Goal: Information Seeking & Learning: Learn about a topic

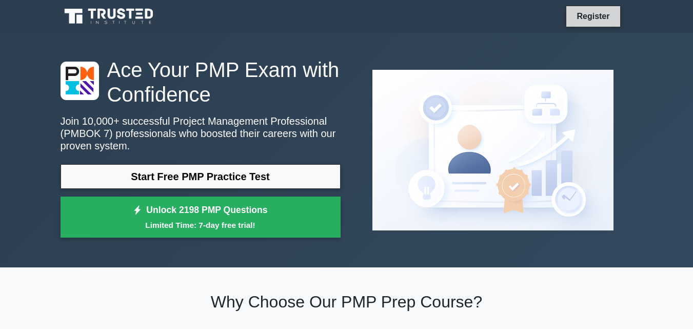
click at [598, 19] on link "Register" at bounding box center [593, 16] width 45 height 13
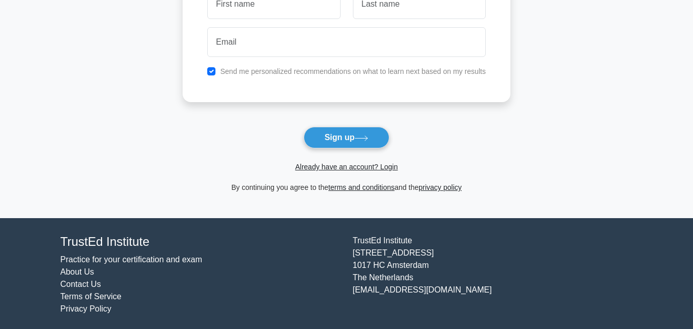
scroll to position [123, 0]
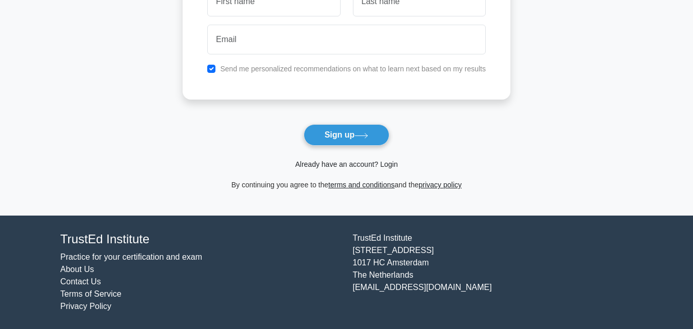
click at [353, 163] on link "Already have an account? Login" at bounding box center [346, 164] width 103 height 8
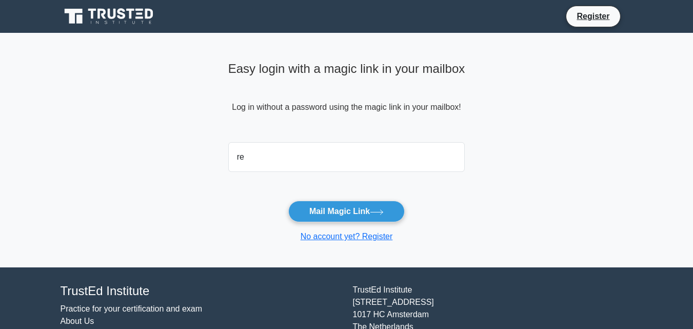
type input "reguieg.boubakeur@gmail.com"
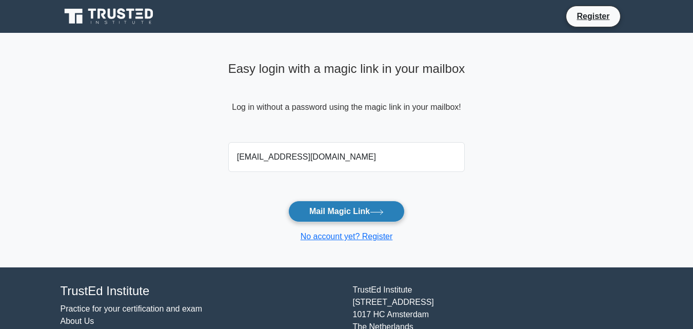
click at [339, 211] on button "Mail Magic Link" at bounding box center [346, 212] width 117 height 22
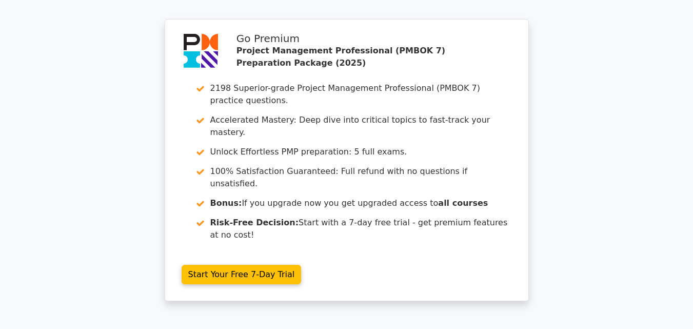
scroll to position [1908, 0]
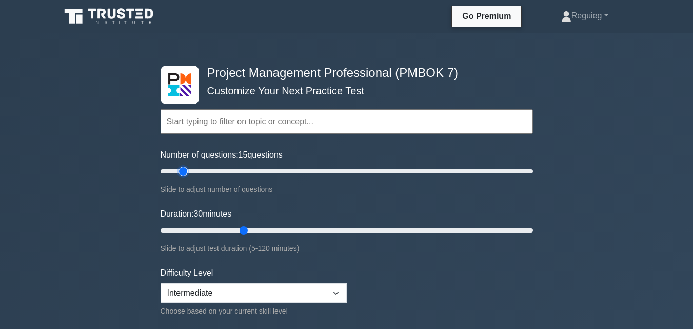
drag, startPoint x: 204, startPoint y: 171, endPoint x: 182, endPoint y: 175, distance: 22.9
click at [182, 175] on input "Number of questions: 15 questions" at bounding box center [347, 171] width 373 height 12
click at [182, 169] on input "Number of questions: 15 questions" at bounding box center [347, 171] width 373 height 12
drag, startPoint x: 183, startPoint y: 170, endPoint x: 191, endPoint y: 182, distance: 14.7
type input "10"
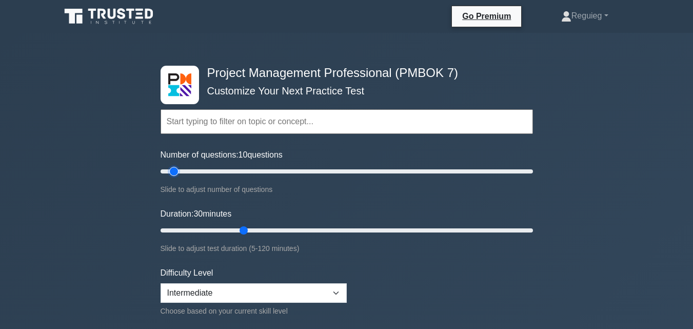
click at [178, 171] on input "Number of questions: 10 questions" at bounding box center [347, 171] width 373 height 12
drag, startPoint x: 243, startPoint y: 230, endPoint x: 190, endPoint y: 233, distance: 52.4
type input "15"
click at [190, 233] on input "Duration: 15 minutes" at bounding box center [347, 230] width 373 height 12
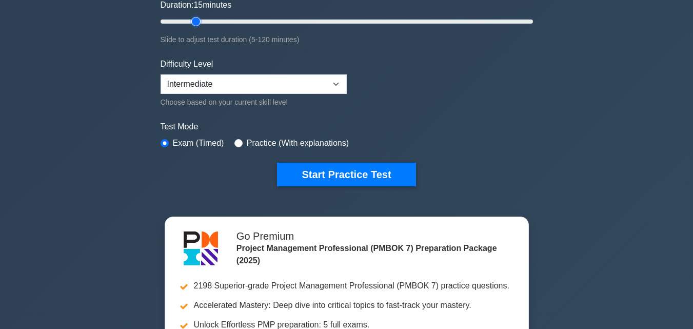
scroll to position [257, 0]
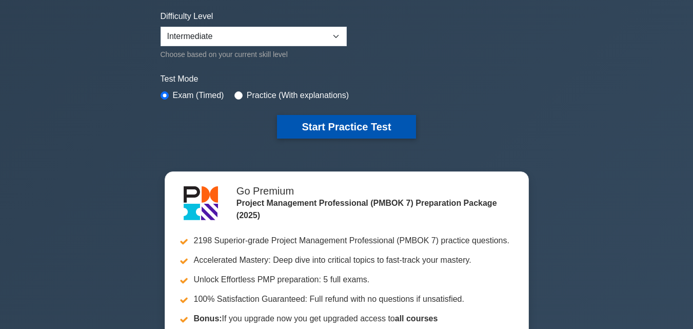
drag, startPoint x: 332, startPoint y: 121, endPoint x: 331, endPoint y: 129, distance: 7.8
click at [332, 124] on button "Start Practice Test" at bounding box center [346, 127] width 139 height 24
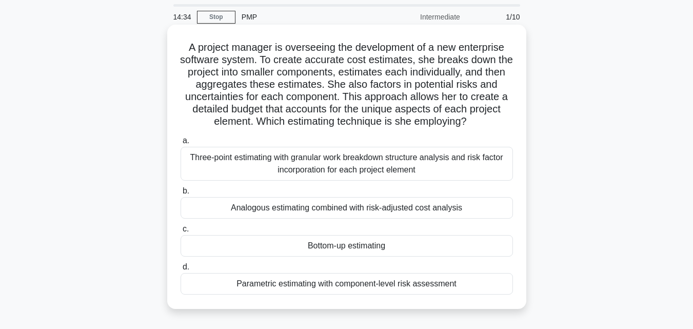
scroll to position [51, 0]
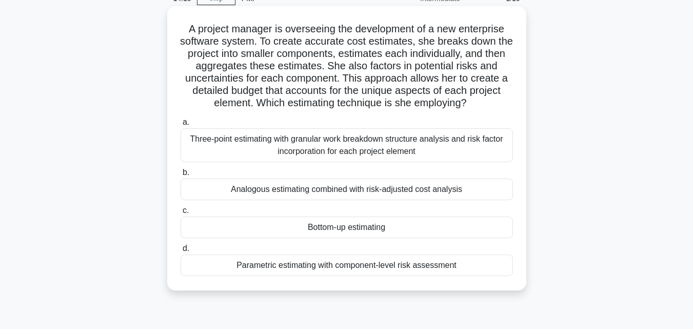
click at [322, 228] on div "Bottom-up estimating" at bounding box center [347, 228] width 333 height 22
click at [181, 214] on input "c. Bottom-up estimating" at bounding box center [181, 210] width 0 height 7
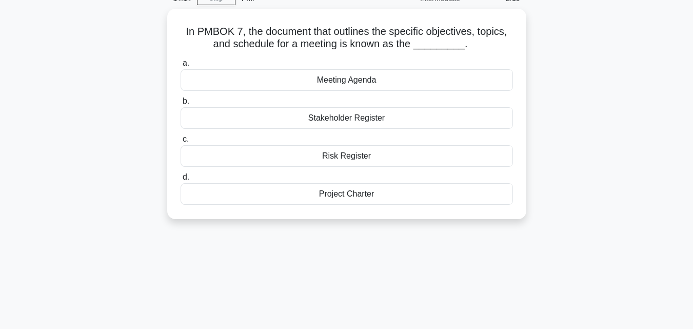
scroll to position [0, 0]
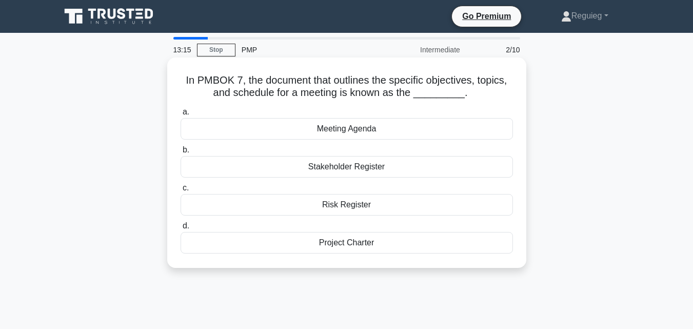
click at [357, 134] on div "Meeting Agenda" at bounding box center [347, 129] width 333 height 22
click at [181, 115] on input "a. Meeting Agenda" at bounding box center [181, 112] width 0 height 7
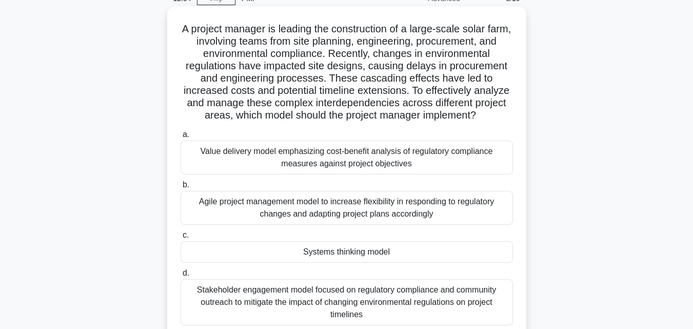
scroll to position [103, 0]
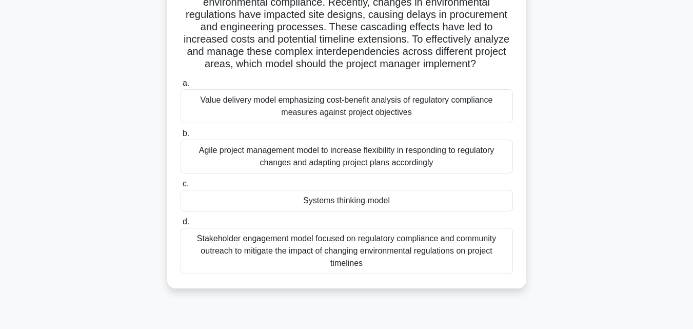
click at [350, 205] on div "Systems thinking model" at bounding box center [347, 201] width 333 height 22
click at [181, 187] on input "c. Systems thinking model" at bounding box center [181, 184] width 0 height 7
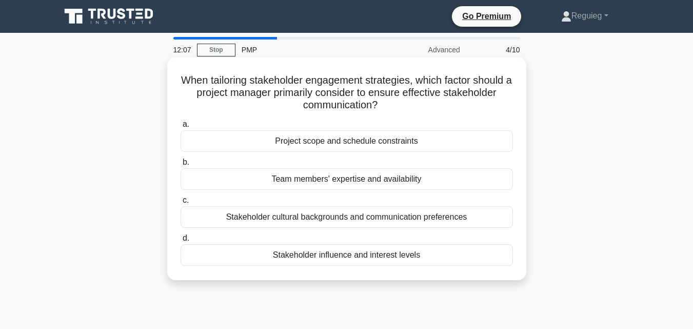
scroll to position [51, 0]
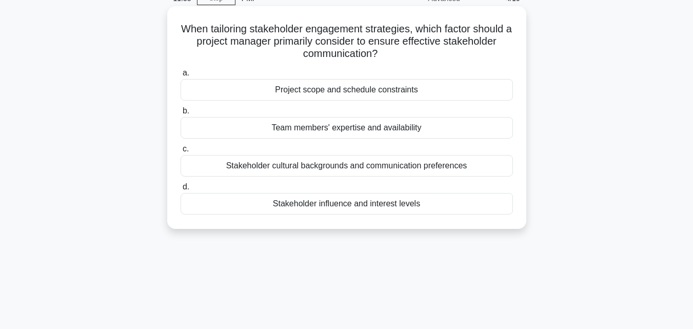
click at [357, 204] on div "Stakeholder influence and interest levels" at bounding box center [347, 204] width 333 height 22
click at [181, 190] on input "d. Stakeholder influence and interest levels" at bounding box center [181, 187] width 0 height 7
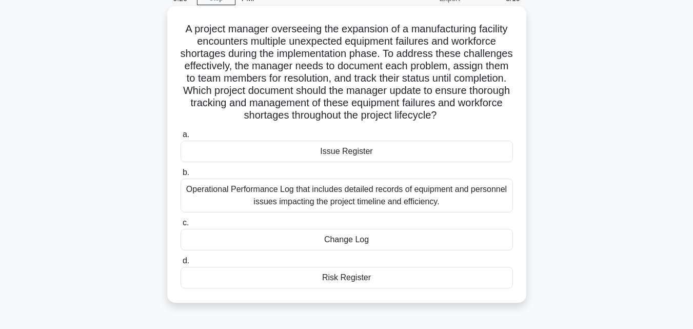
click at [352, 154] on div "Issue Register" at bounding box center [347, 152] width 333 height 22
click at [181, 138] on input "a. Issue Register" at bounding box center [181, 134] width 0 height 7
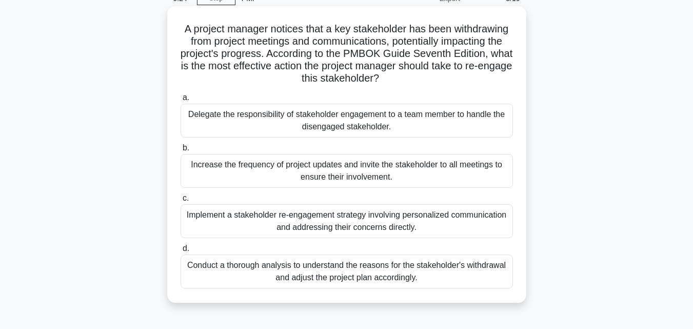
scroll to position [0, 0]
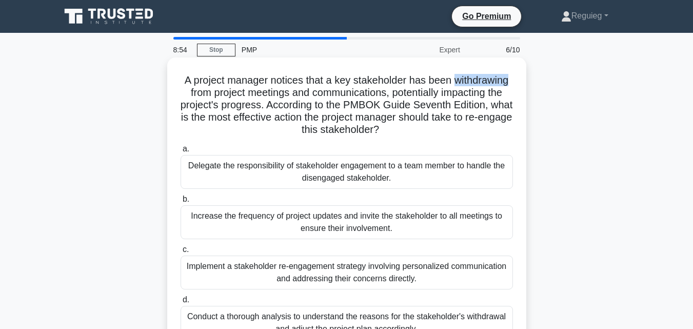
drag, startPoint x: 456, startPoint y: 79, endPoint x: 516, endPoint y: 82, distance: 60.7
click at [516, 82] on div "A project manager notices that a key stakeholder has been withdrawing from proj…" at bounding box center [346, 206] width 351 height 288
copy h5 "withdrawing"
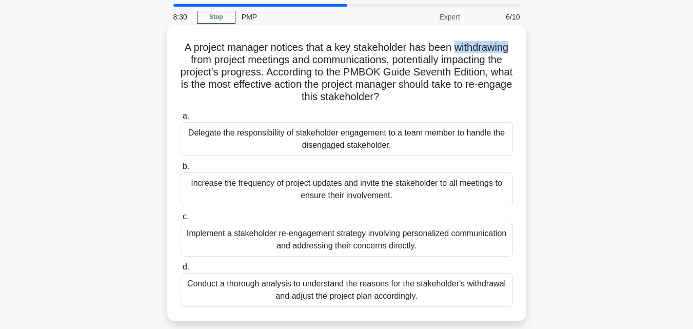
scroll to position [51, 0]
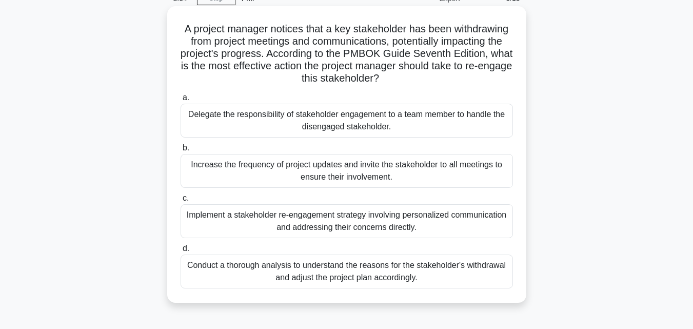
click at [360, 282] on div "Conduct a thorough analysis to understand the reasons for the stakeholder's wit…" at bounding box center [347, 272] width 333 height 34
click at [181, 252] on input "d. Conduct a thorough analysis to understand the reasons for the stakeholder's …" at bounding box center [181, 248] width 0 height 7
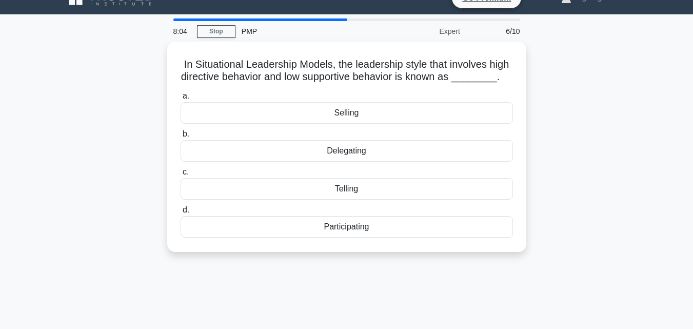
scroll to position [0, 0]
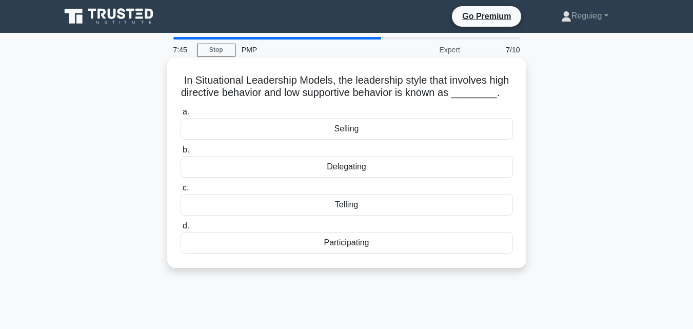
drag, startPoint x: 375, startPoint y: 131, endPoint x: 316, endPoint y: 139, distance: 60.0
click at [316, 139] on div "Selling" at bounding box center [347, 129] width 333 height 22
copy div "Selling"
drag, startPoint x: 360, startPoint y: 207, endPoint x: 327, endPoint y: 214, distance: 34.1
click at [327, 214] on div "Telling" at bounding box center [347, 205] width 333 height 22
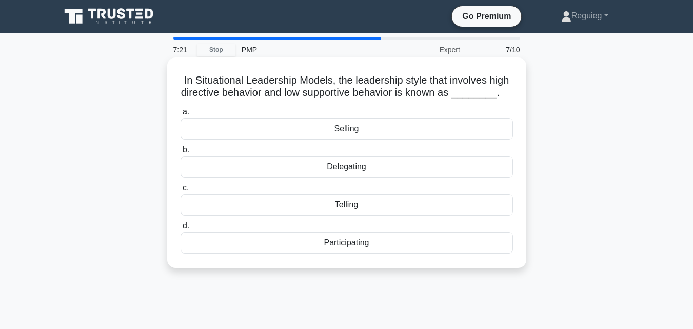
copy div "Telling"
drag, startPoint x: 373, startPoint y: 169, endPoint x: 315, endPoint y: 167, distance: 57.5
click at [315, 167] on div "Delegating" at bounding box center [347, 167] width 333 height 22
copy div "Delegating"
click at [268, 95] on h5 "In Situational Leadership Models, the leadership style that involves high direc…" at bounding box center [347, 87] width 335 height 26
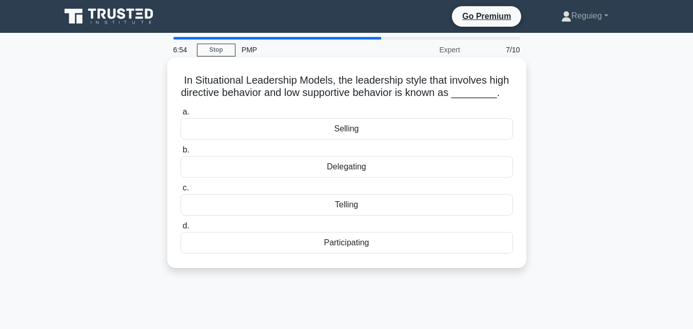
click at [268, 95] on h5 "In Situational Leadership Models, the leadership style that involves high direc…" at bounding box center [347, 87] width 335 height 26
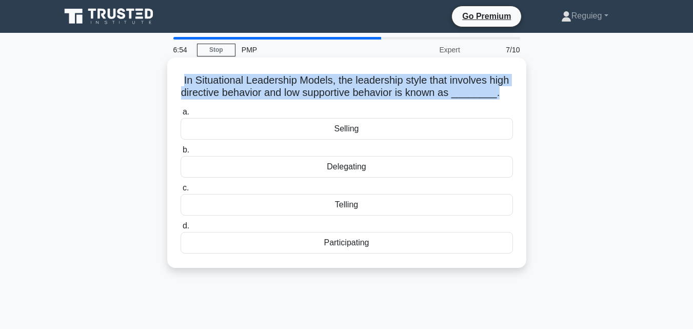
click at [268, 95] on h5 "In Situational Leadership Models, the leadership style that involves high direc…" at bounding box center [347, 87] width 335 height 26
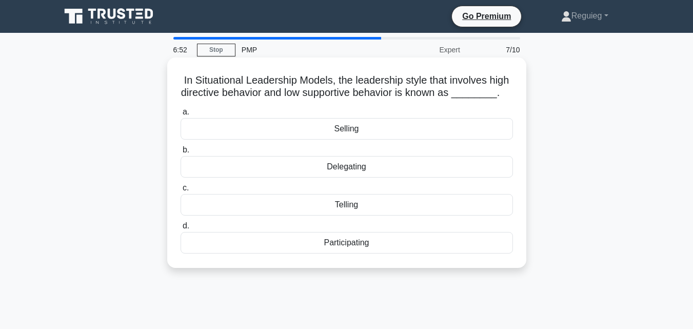
click at [388, 167] on div "Delegating" at bounding box center [347, 167] width 333 height 22
click at [181, 153] on input "b. Delegating" at bounding box center [181, 150] width 0 height 7
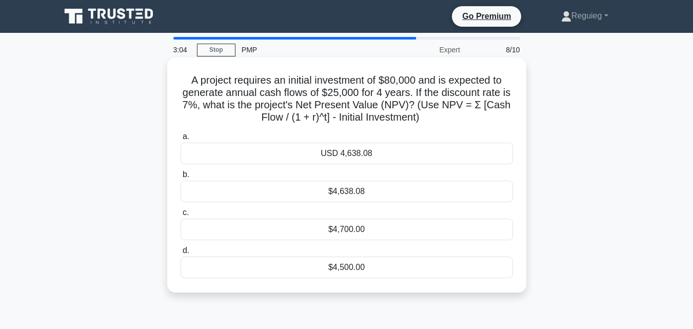
click at [362, 190] on div "$4,638.08" at bounding box center [347, 192] width 333 height 22
click at [181, 178] on input "b. $4,638.08" at bounding box center [181, 174] width 0 height 7
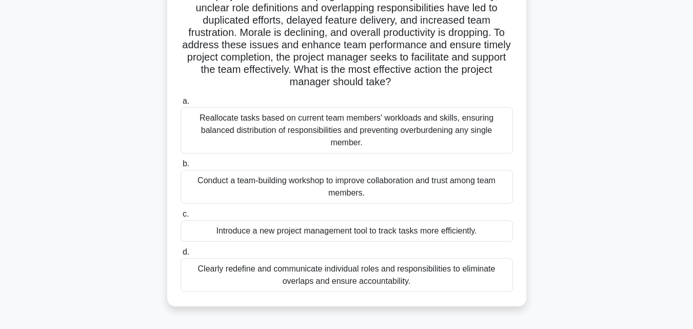
scroll to position [154, 0]
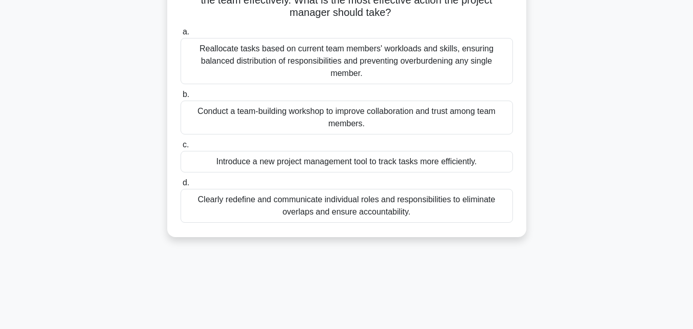
click at [304, 73] on div "Reallocate tasks based on current team members' workloads and skills, ensuring …" at bounding box center [347, 61] width 333 height 46
click at [181, 35] on input "a. Reallocate tasks based on current team members' workloads and skills, ensuri…" at bounding box center [181, 32] width 0 height 7
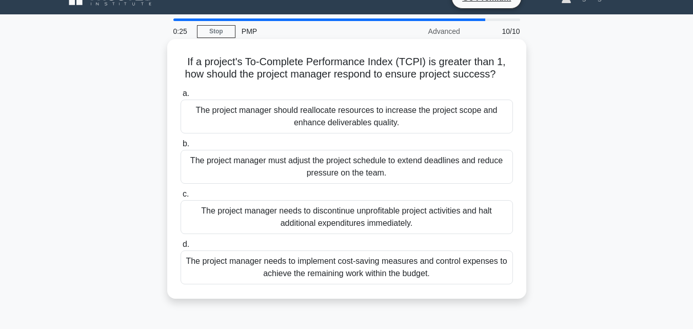
scroll to position [51, 0]
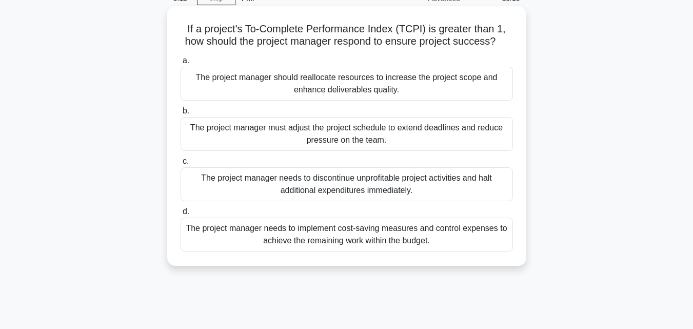
click at [293, 238] on div "The project manager needs to implement cost-saving measures and control expense…" at bounding box center [347, 235] width 333 height 34
click at [181, 215] on input "d. The project manager needs to implement cost-saving measures and control expe…" at bounding box center [181, 211] width 0 height 7
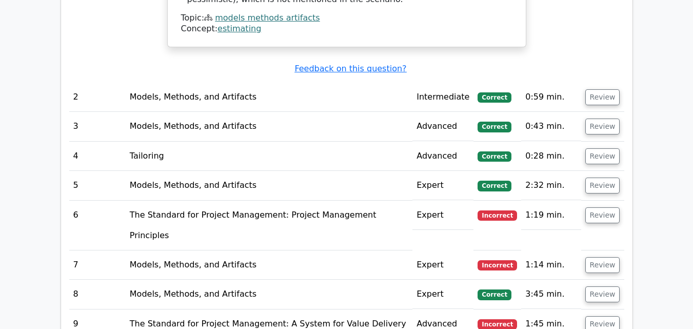
scroll to position [1591, 0]
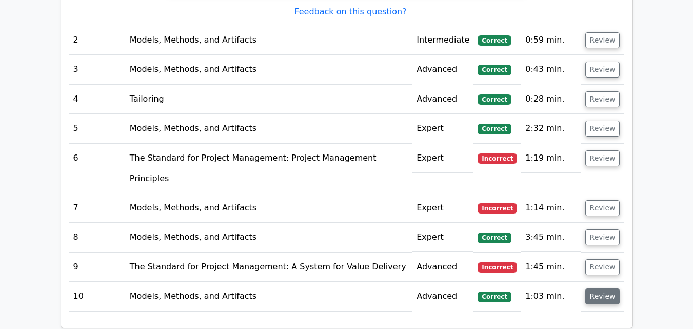
click at [600, 288] on button "Review" at bounding box center [603, 296] width 35 height 16
click at [600, 259] on button "Review" at bounding box center [603, 267] width 35 height 16
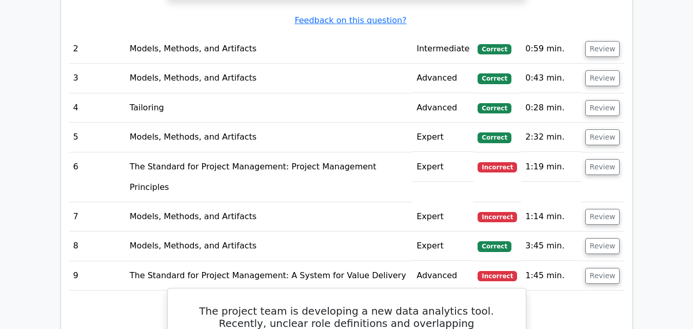
scroll to position [1540, 0]
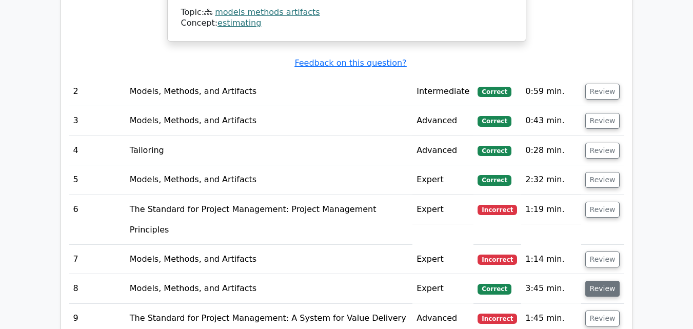
click at [600, 281] on button "Review" at bounding box center [603, 289] width 35 height 16
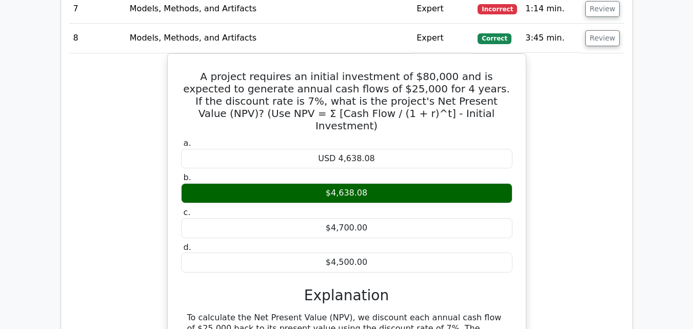
scroll to position [1796, 0]
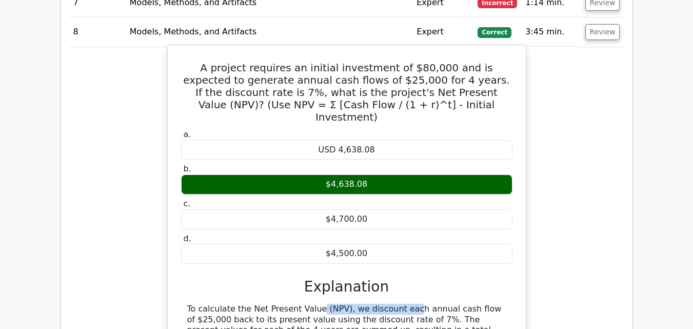
drag, startPoint x: 333, startPoint y: 183, endPoint x: 248, endPoint y: 184, distance: 84.2
copy div "Net Present Value (NPV)"
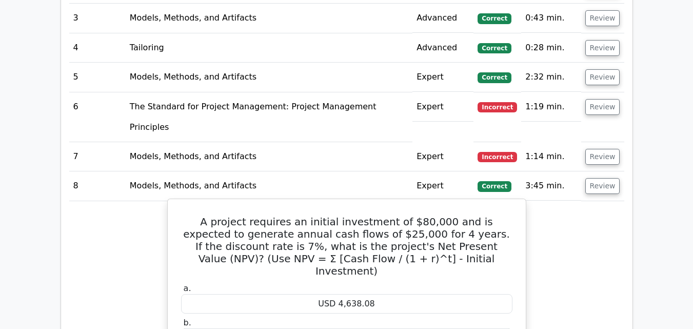
scroll to position [1591, 0]
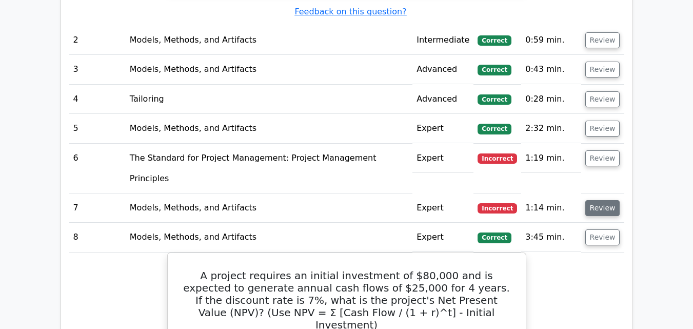
click at [596, 200] on button "Review" at bounding box center [603, 208] width 35 height 16
click at [603, 200] on button "Review" at bounding box center [603, 208] width 35 height 16
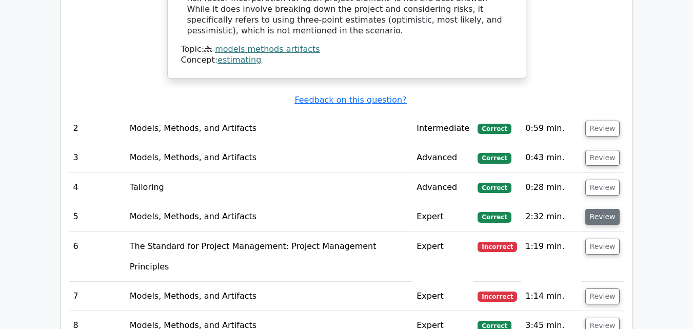
scroll to position [1489, 0]
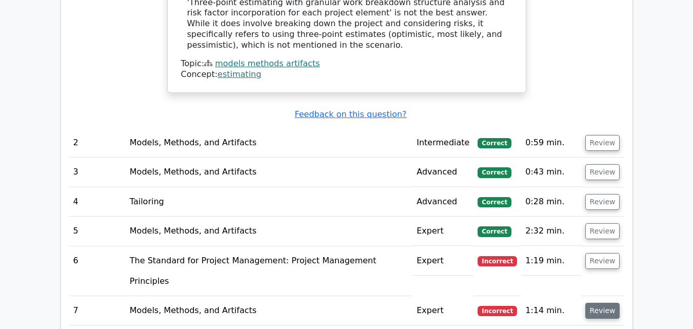
click at [595, 303] on button "Review" at bounding box center [603, 311] width 35 height 16
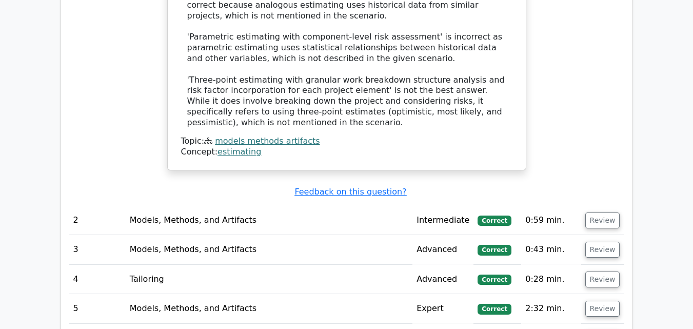
scroll to position [1386, 0]
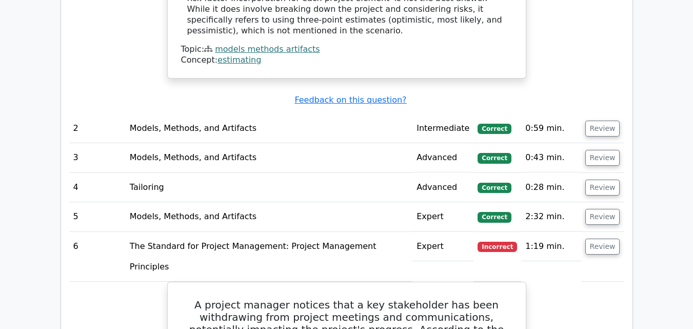
scroll to position [1489, 0]
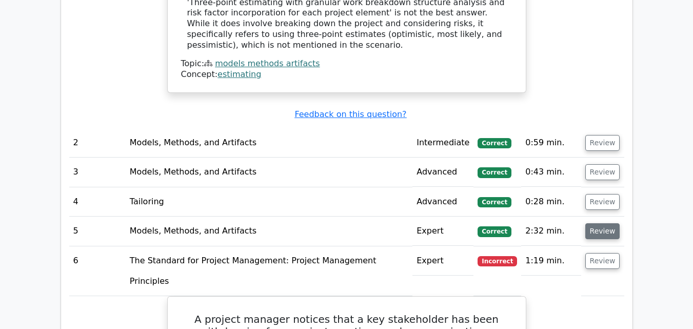
click at [603, 223] on button "Review" at bounding box center [603, 231] width 35 height 16
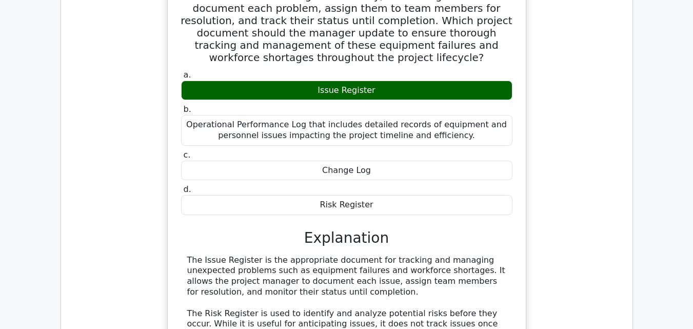
scroll to position [1848, 0]
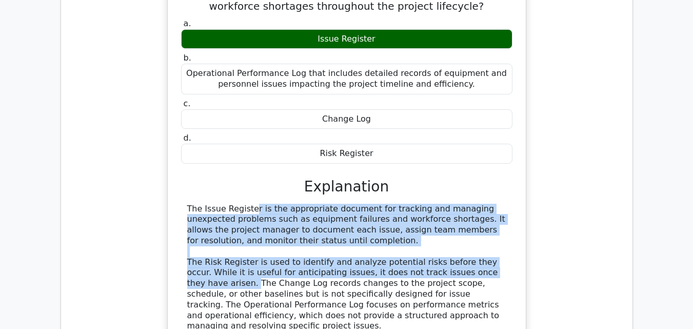
drag, startPoint x: 476, startPoint y: 166, endPoint x: 180, endPoint y: 106, distance: 302.3
click at [180, 106] on div "a. Issue Register b. Operational Performance Log that includes detailed records…" at bounding box center [347, 188] width 334 height 345
copy div "The Issue Register is the appropriate document for tracking and managing unexpe…"
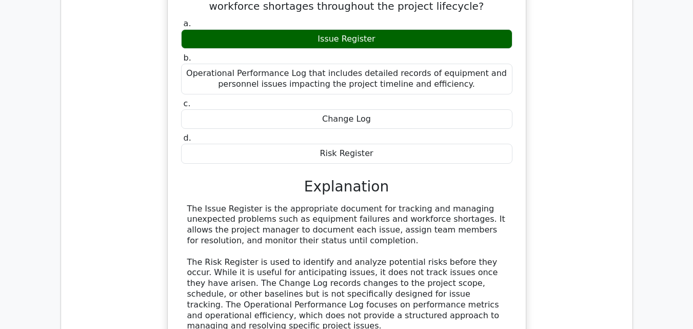
drag, startPoint x: 356, startPoint y: 219, endPoint x: 357, endPoint y: 224, distance: 5.2
click at [356, 222] on div "The Issue Register is the appropriate document for tracking and managing unexpe…" at bounding box center [347, 283] width 332 height 158
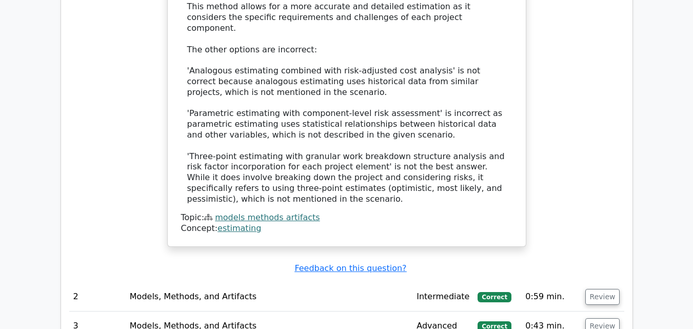
scroll to position [1386, 0]
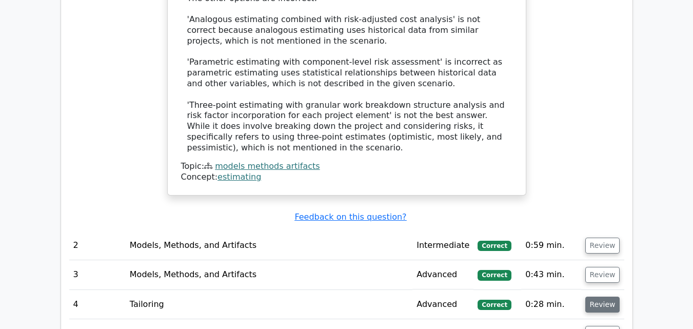
click at [593, 297] on button "Review" at bounding box center [603, 305] width 35 height 16
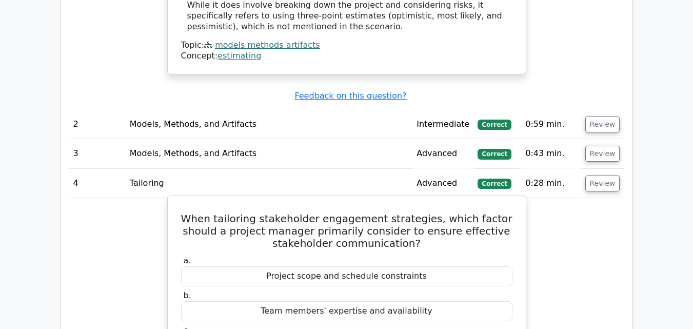
scroll to position [1489, 0]
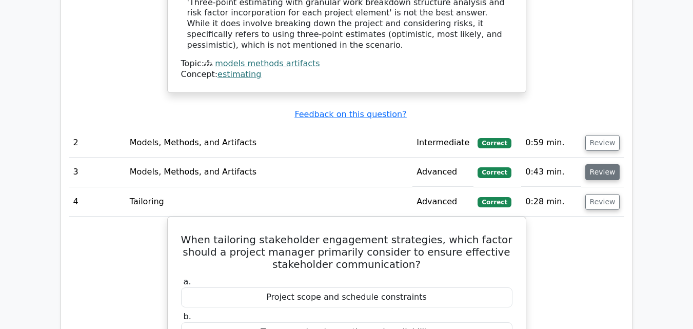
click at [606, 164] on button "Review" at bounding box center [603, 172] width 35 height 16
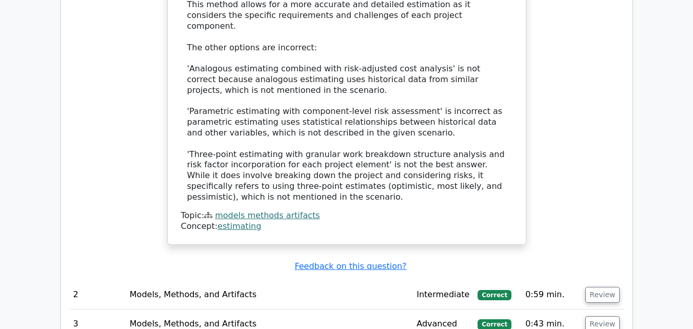
scroll to position [1335, 0]
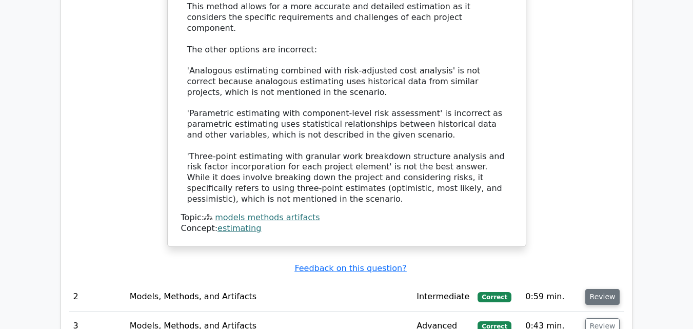
click at [597, 289] on button "Review" at bounding box center [603, 297] width 35 height 16
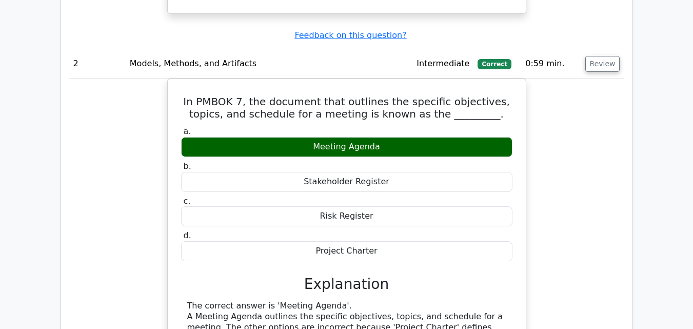
scroll to position [1591, 0]
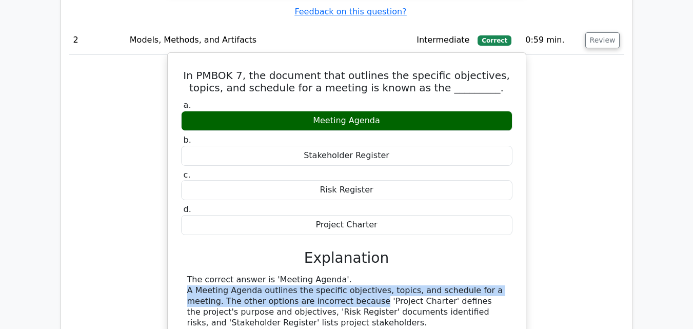
drag, startPoint x: 187, startPoint y: 199, endPoint x: 332, endPoint y: 207, distance: 144.5
click at [332, 275] on div "The correct answer is 'Meeting Agenda'. A Meeting Agenda outlines the specific …" at bounding box center [346, 301] width 319 height 53
copy div "A Meeting Agenda outlines the specific objectives, topics, and schedule for a m…"
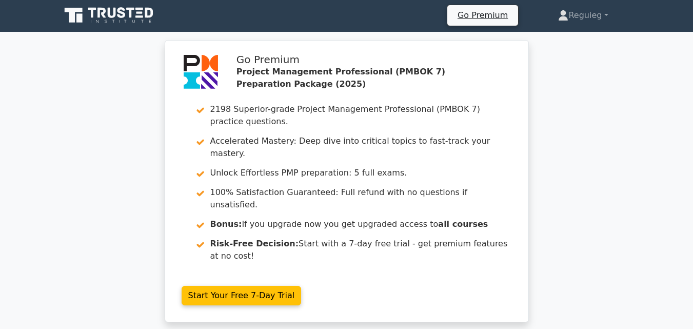
scroll to position [0, 0]
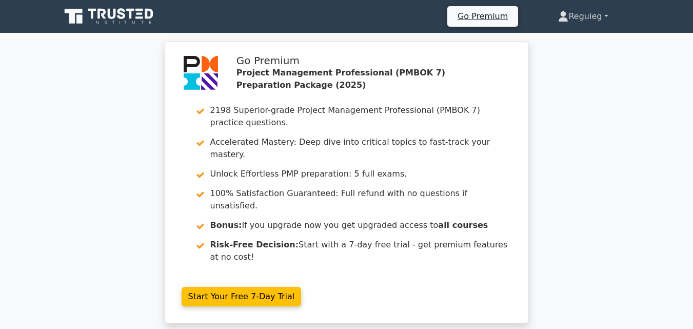
click at [590, 18] on link "Reguieg" at bounding box center [583, 16] width 99 height 21
click at [606, 15] on link "Reguieg" at bounding box center [583, 16] width 99 height 21
click at [610, 15] on link "Reguieg" at bounding box center [583, 16] width 99 height 21
click at [605, 18] on link "Reguieg" at bounding box center [583, 16] width 99 height 21
click at [594, 16] on link "Reguieg" at bounding box center [583, 16] width 99 height 21
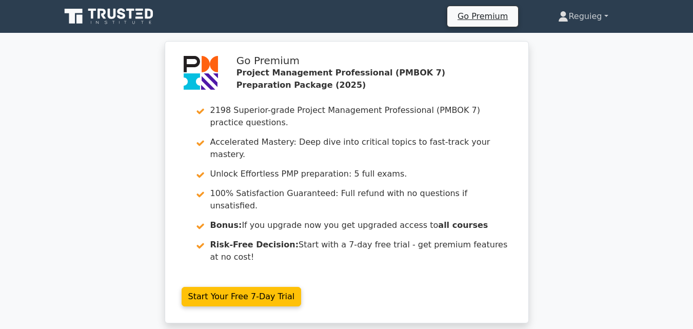
click at [594, 16] on link "Reguieg" at bounding box center [583, 16] width 99 height 21
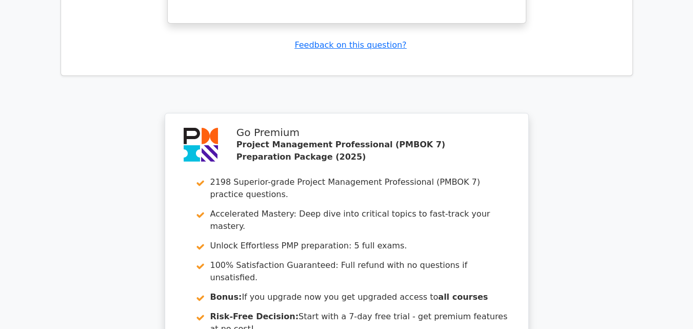
scroll to position [6356, 0]
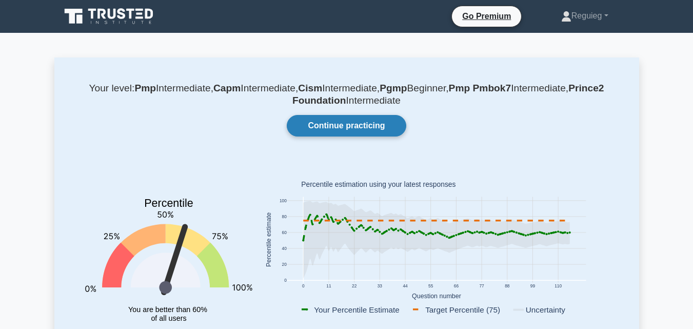
click at [331, 123] on link "Continue practicing" at bounding box center [346, 126] width 119 height 22
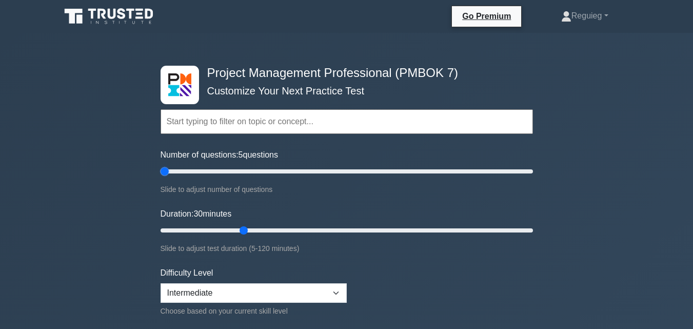
drag, startPoint x: 198, startPoint y: 168, endPoint x: 167, endPoint y: 173, distance: 31.2
type input "5"
click at [167, 173] on input "Number of questions: 5 questions" at bounding box center [347, 171] width 373 height 12
drag, startPoint x: 241, startPoint y: 233, endPoint x: 183, endPoint y: 237, distance: 58.1
type input "10"
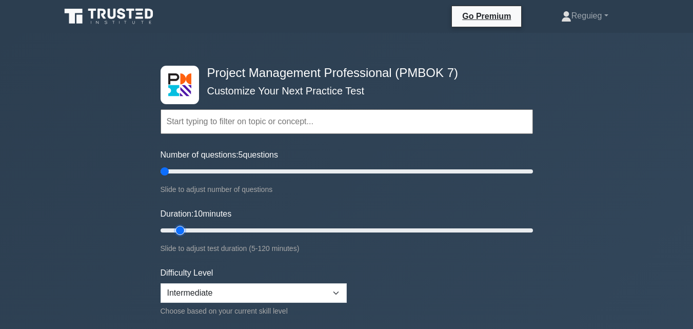
click at [183, 237] on input "Duration: 10 minutes" at bounding box center [347, 230] width 373 height 12
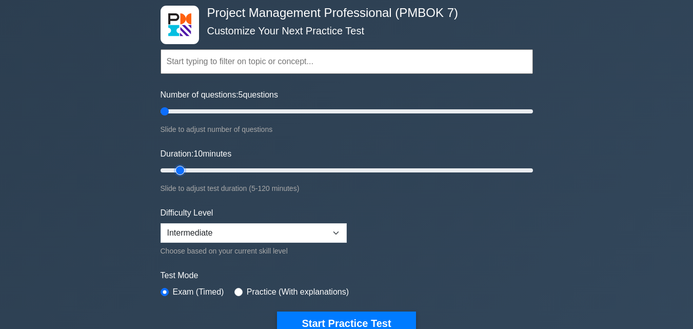
scroll to position [154, 0]
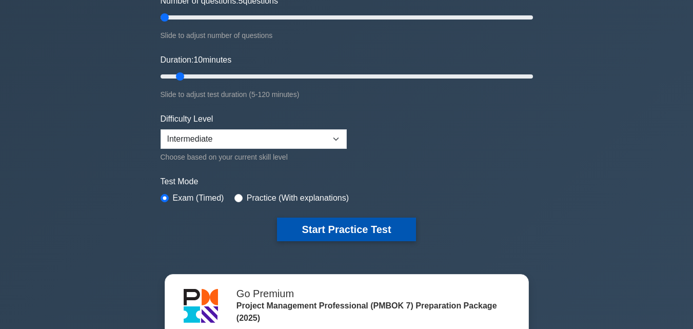
click at [355, 221] on button "Start Practice Test" at bounding box center [346, 230] width 139 height 24
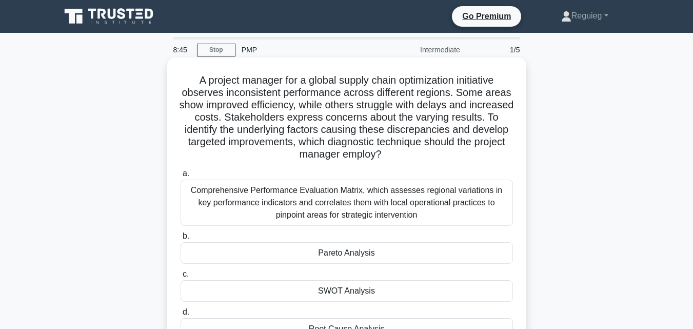
scroll to position [51, 0]
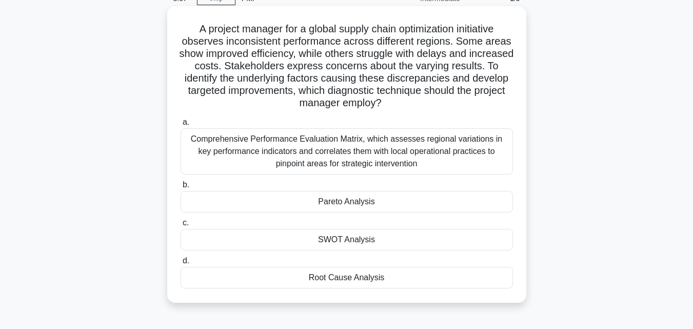
drag, startPoint x: 379, startPoint y: 203, endPoint x: 320, endPoint y: 204, distance: 59.0
click at [320, 204] on div "Pareto Analysis" at bounding box center [347, 202] width 333 height 22
copy div "Pareto Analysis"
click at [324, 149] on div "Comprehensive Performance Evaluation Matrix, which assesses regional variations…" at bounding box center [347, 151] width 333 height 46
click at [181, 126] on input "a. Comprehensive Performance Evaluation Matrix, which assesses regional variati…" at bounding box center [181, 122] width 0 height 7
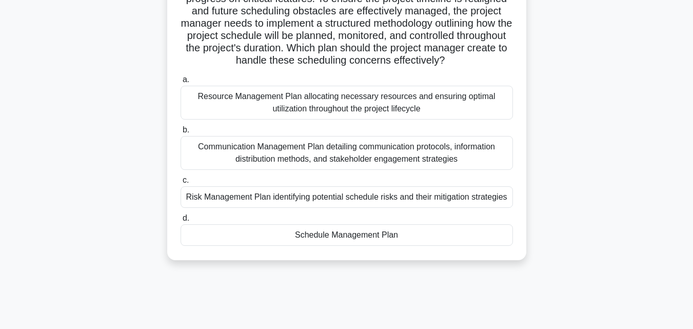
scroll to position [103, 0]
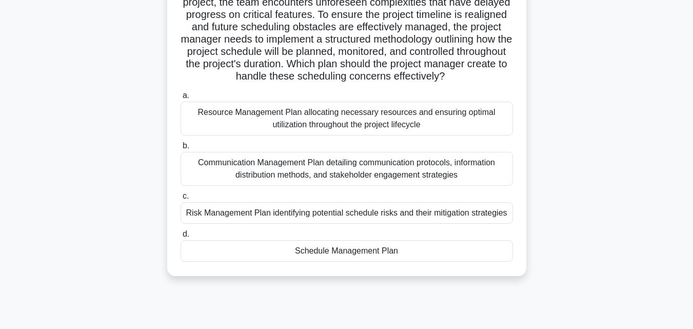
click at [300, 262] on div "Schedule Management Plan" at bounding box center [347, 251] width 333 height 22
click at [181, 238] on input "d. Schedule Management Plan" at bounding box center [181, 234] width 0 height 7
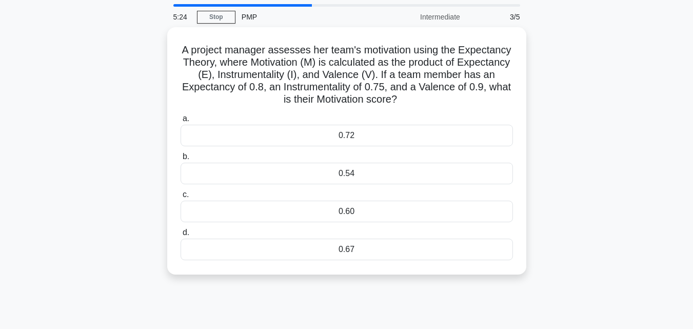
scroll to position [0, 0]
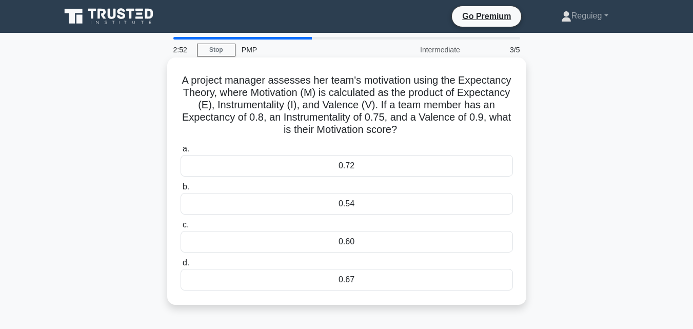
click at [430, 173] on div "0.72" at bounding box center [347, 166] width 333 height 22
click at [181, 152] on input "a. 0.72" at bounding box center [181, 149] width 0 height 7
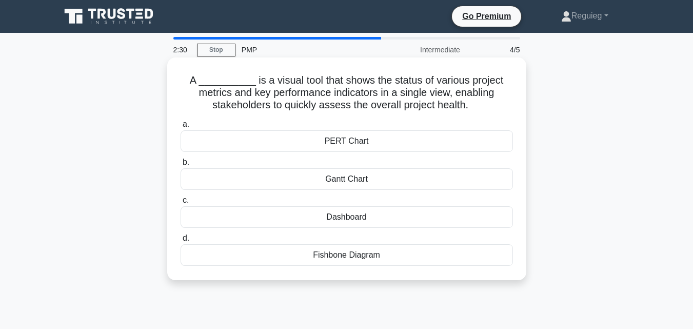
click at [349, 220] on div "Dashboard" at bounding box center [347, 217] width 333 height 22
click at [181, 204] on input "c. Dashboard" at bounding box center [181, 200] width 0 height 7
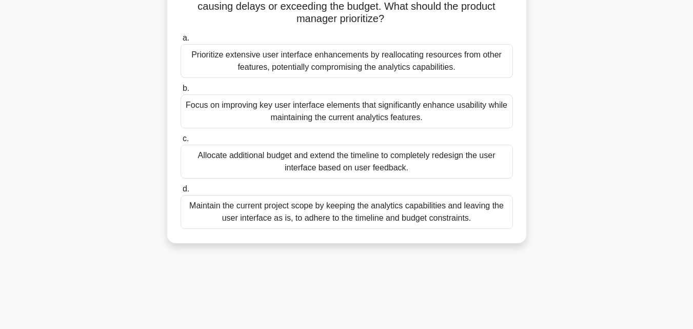
scroll to position [154, 0]
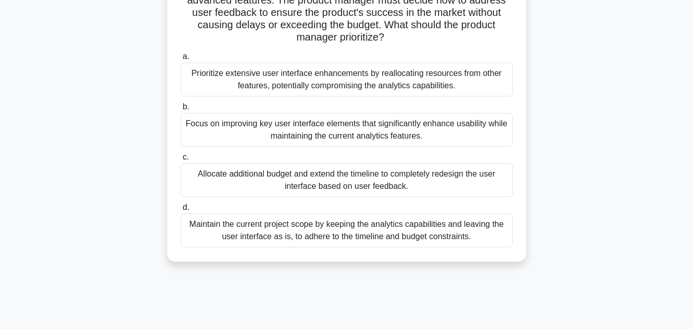
click at [250, 143] on div "Focus on improving key user interface elements that significantly enhance usabi…" at bounding box center [347, 130] width 333 height 34
click at [181, 110] on input "b. Focus on improving key user interface elements that significantly enhance us…" at bounding box center [181, 107] width 0 height 7
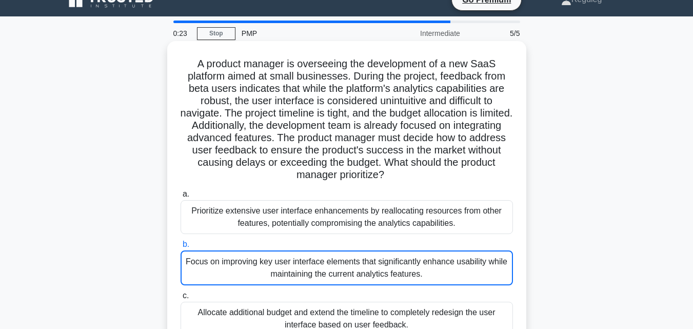
scroll to position [0, 0]
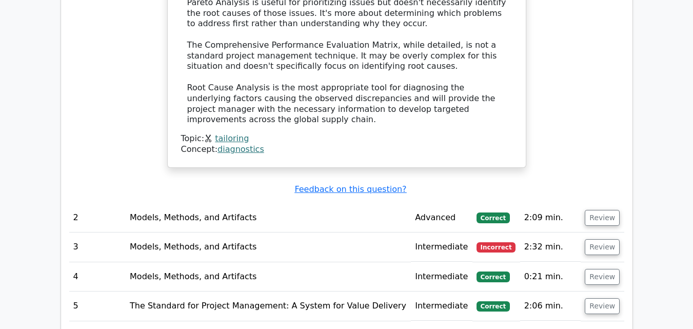
scroll to position [1489, 0]
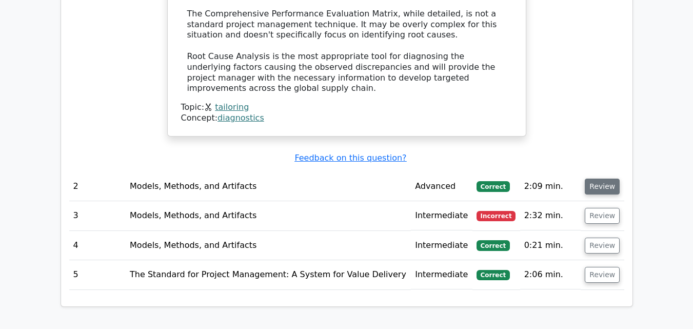
click at [598, 179] on button "Review" at bounding box center [602, 187] width 35 height 16
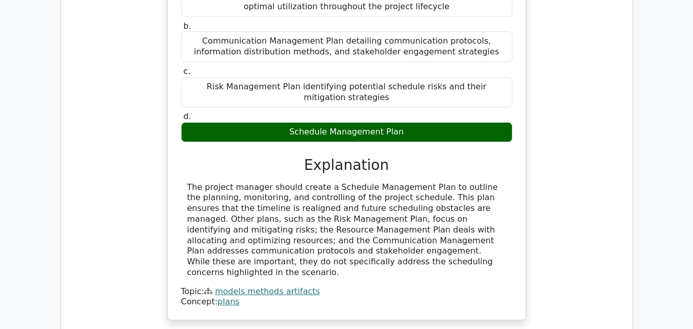
scroll to position [1899, 0]
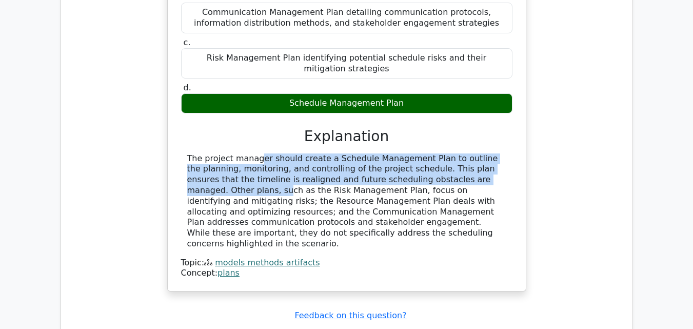
drag, startPoint x: 186, startPoint y: 63, endPoint x: 426, endPoint y: 85, distance: 240.7
click at [426, 153] on div "The project manager should create a Schedule Management Plan to outline the pla…" at bounding box center [347, 201] width 332 height 96
copy div "The project manager should create a Schedule Management Plan to outline the pla…"
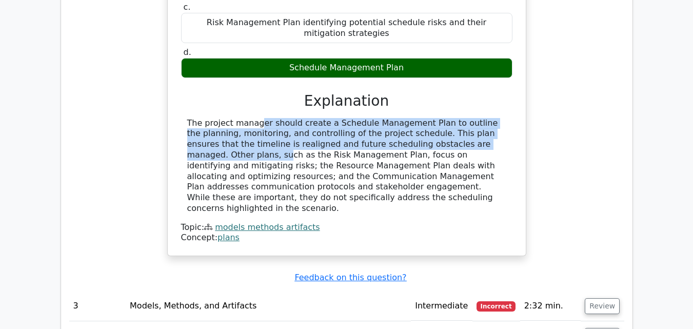
scroll to position [2002, 0]
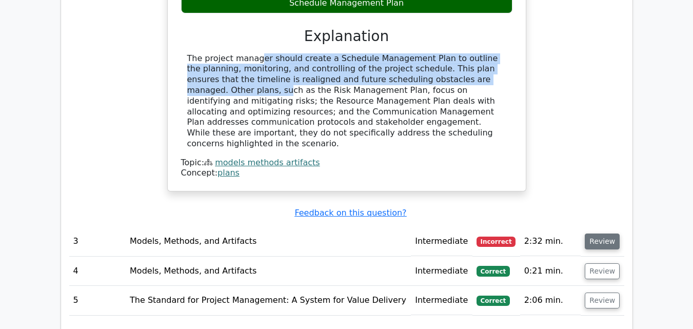
click at [588, 234] on button "Review" at bounding box center [602, 242] width 35 height 16
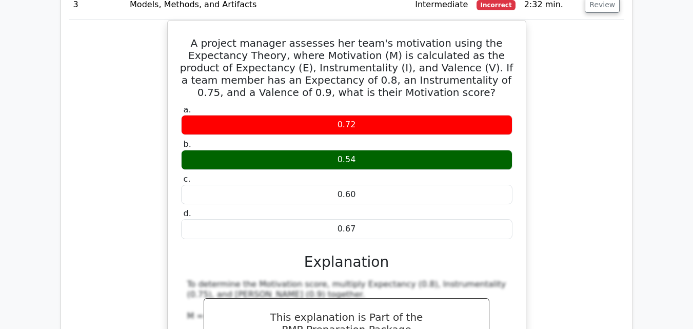
scroll to position [2104, 0]
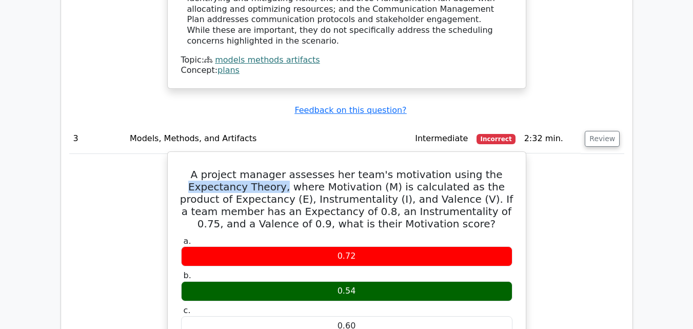
drag, startPoint x: 460, startPoint y: 69, endPoint x: 240, endPoint y: 83, distance: 221.1
click at [240, 168] on h5 "A project manager assesses her team's motivation using the Expectancy Theory, w…" at bounding box center [347, 199] width 334 height 62
copy h5 "Expectancy Theory,"
